Goal: Task Accomplishment & Management: Complete application form

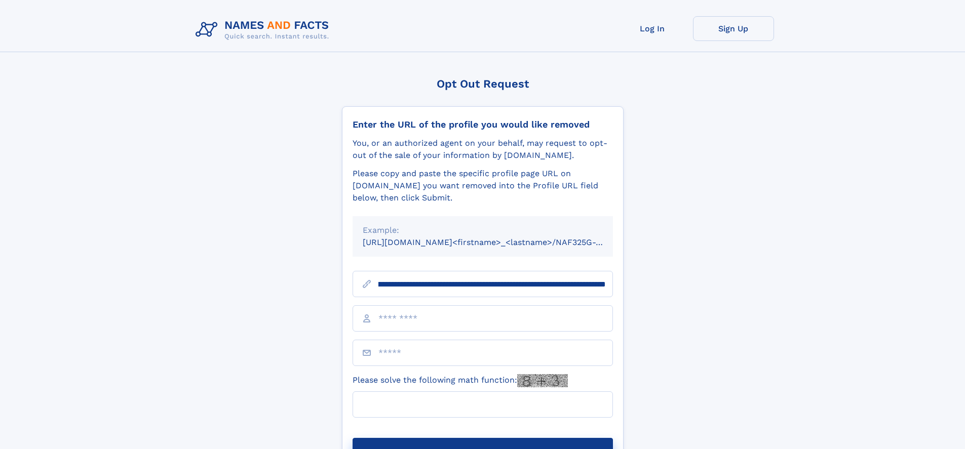
scroll to position [0, 129]
type input "**********"
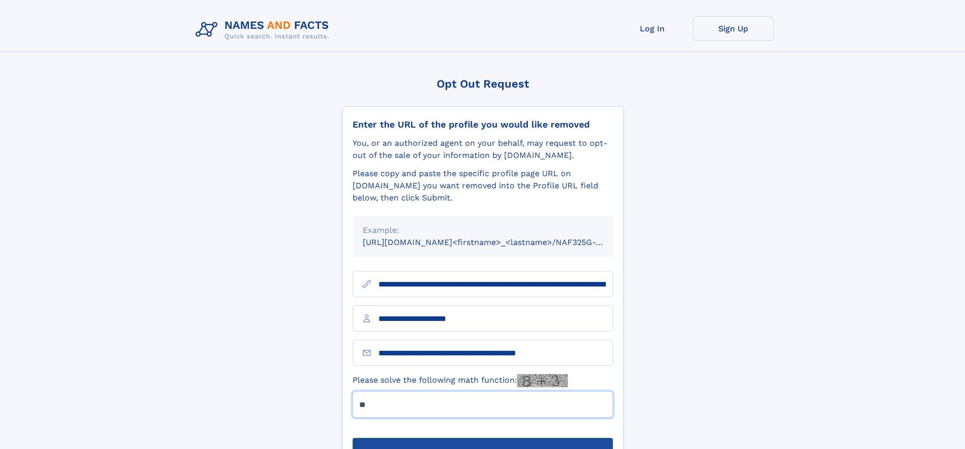
type input "**"
click at [482, 438] on button "Submit Opt Out Request" at bounding box center [482, 454] width 260 height 32
